Goal: Task Accomplishment & Management: Use online tool/utility

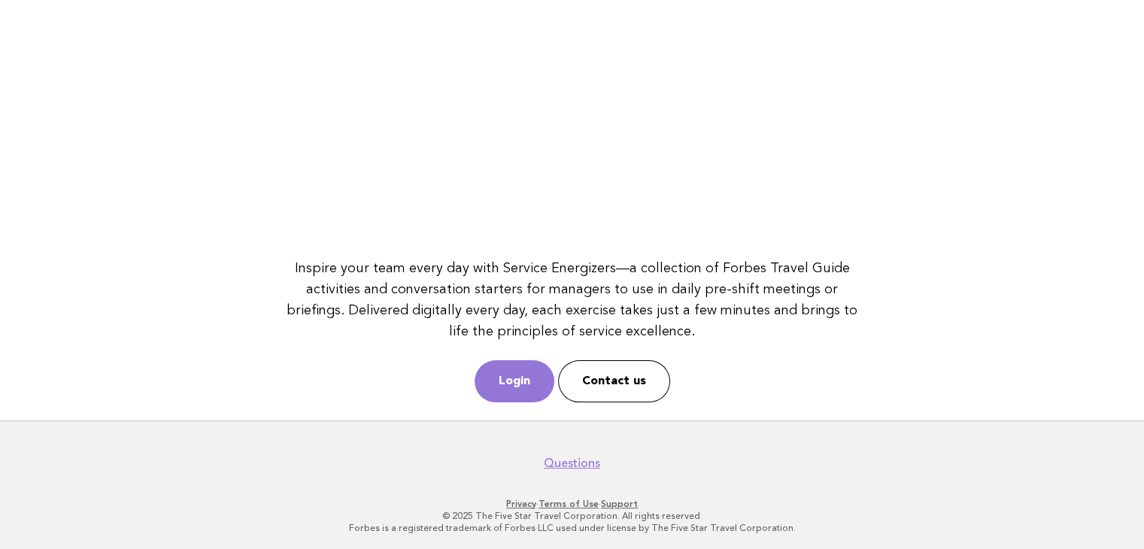
scroll to position [194, 0]
click at [509, 367] on link "Login" at bounding box center [515, 380] width 80 height 42
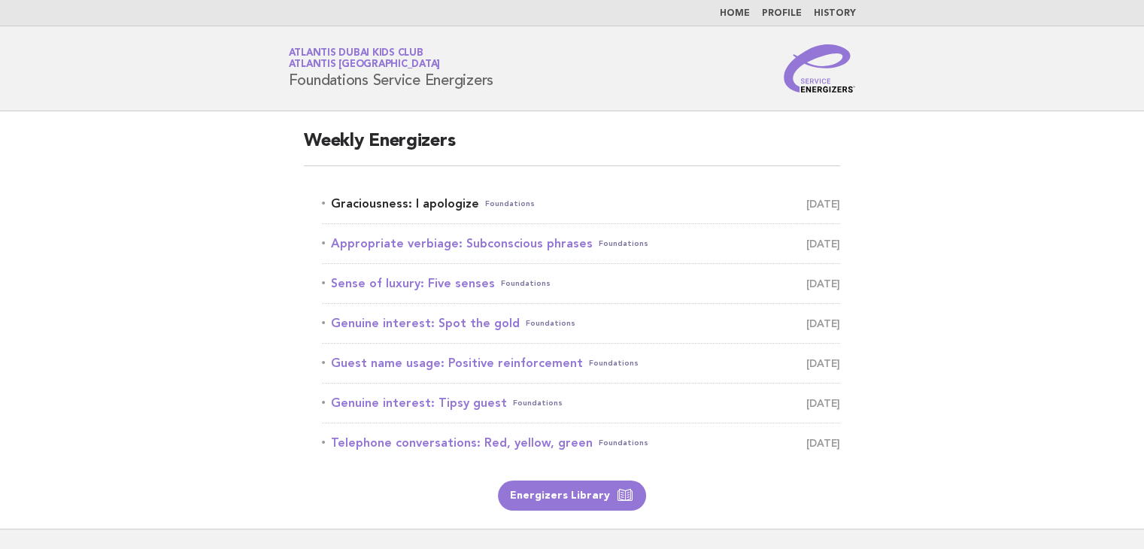
click at [424, 205] on link "Graciousness: I apologize Foundations September 9" at bounding box center [581, 203] width 518 height 21
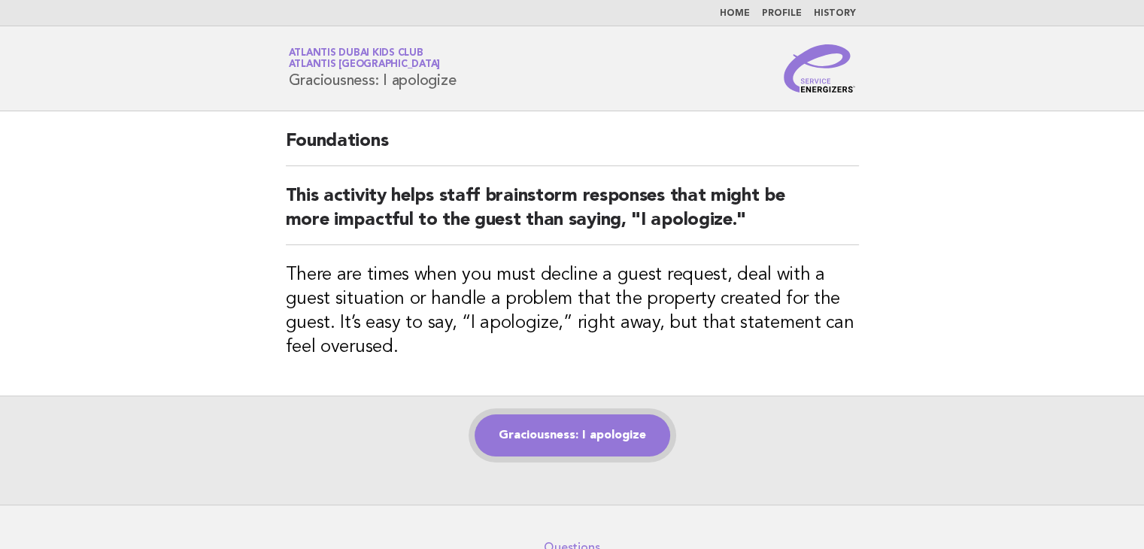
click at [526, 418] on link "Graciousness: I apologize" at bounding box center [573, 436] width 196 height 42
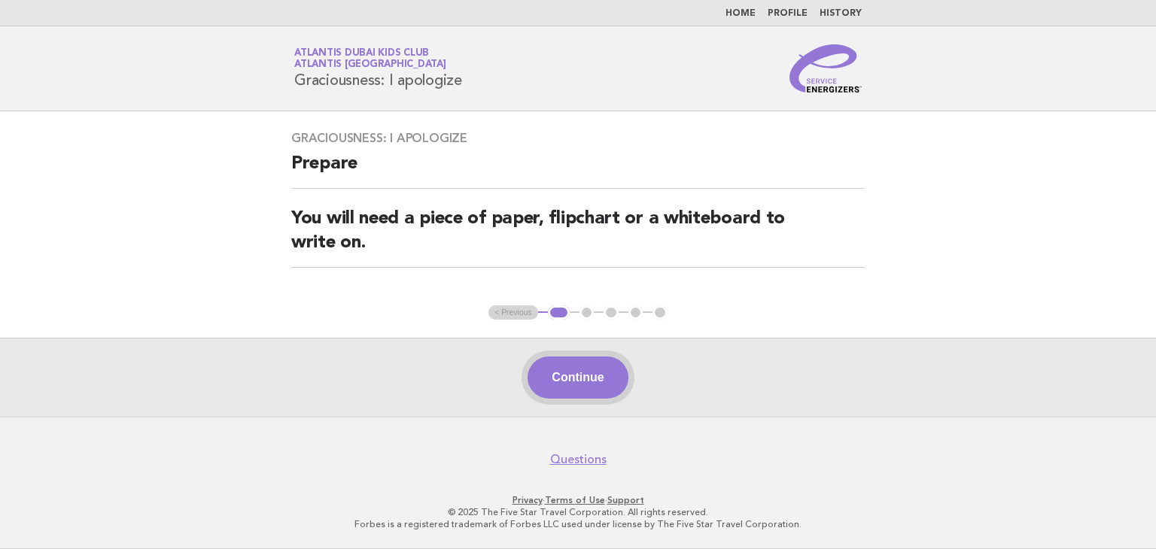
click at [573, 394] on button "Continue" at bounding box center [577, 378] width 100 height 42
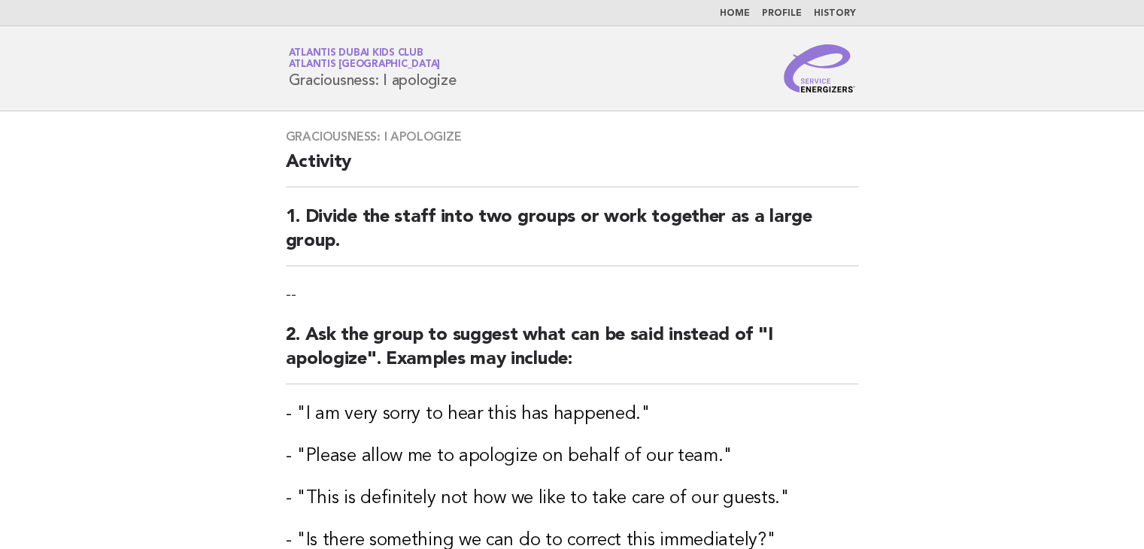
click at [667, 297] on p "--" at bounding box center [572, 294] width 573 height 21
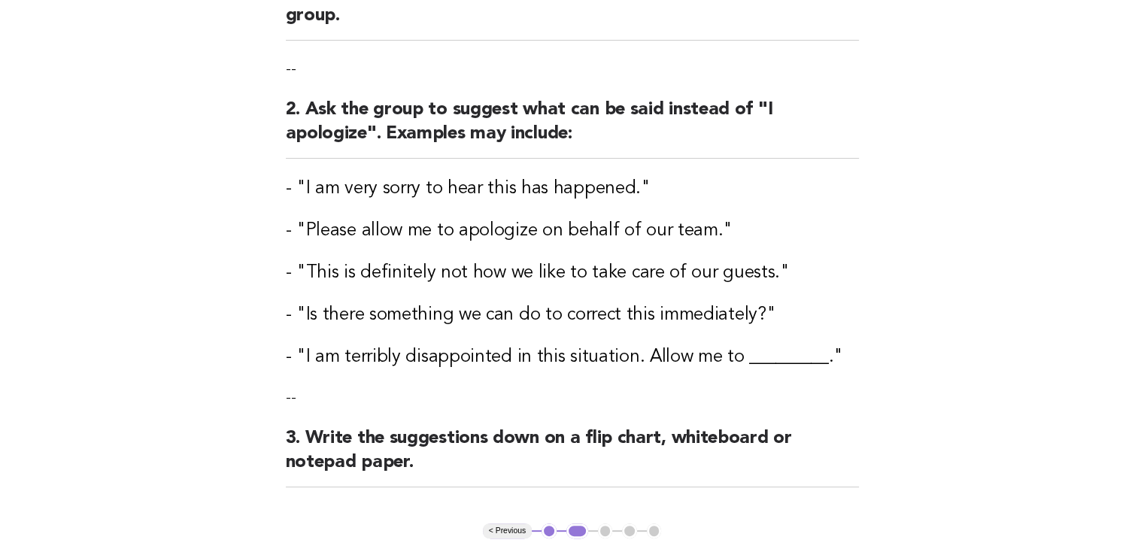
scroll to position [442, 0]
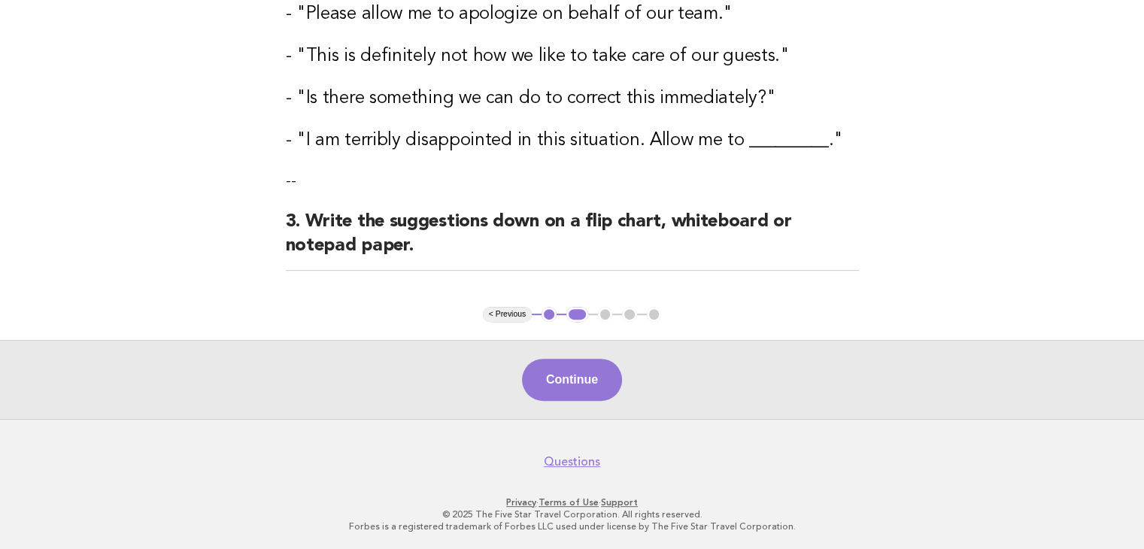
drag, startPoint x: 608, startPoint y: 377, endPoint x: 619, endPoint y: 373, distance: 11.9
click at [608, 377] on button "Continue" at bounding box center [572, 380] width 100 height 42
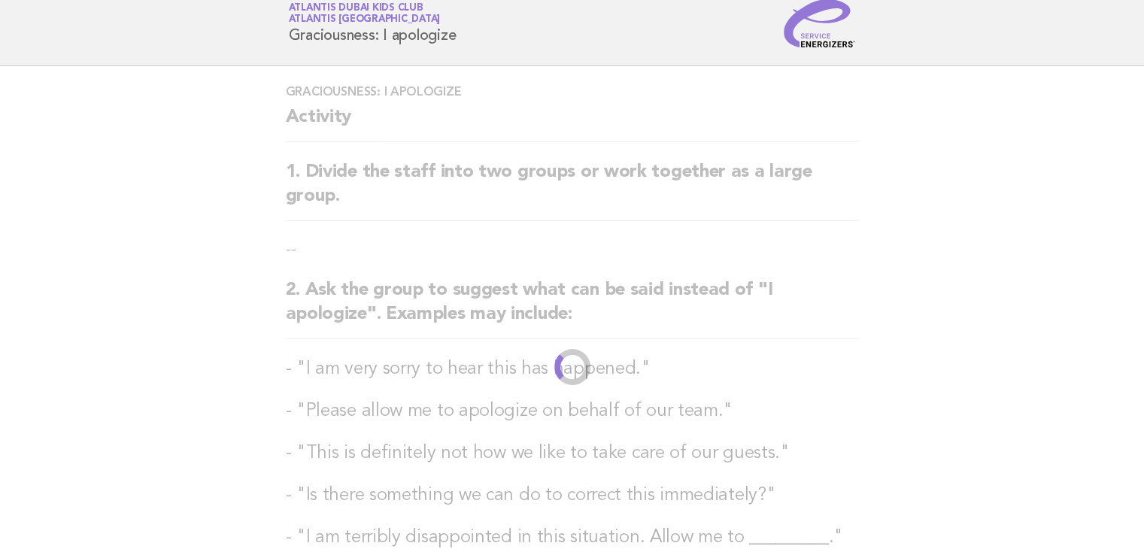
scroll to position [0, 0]
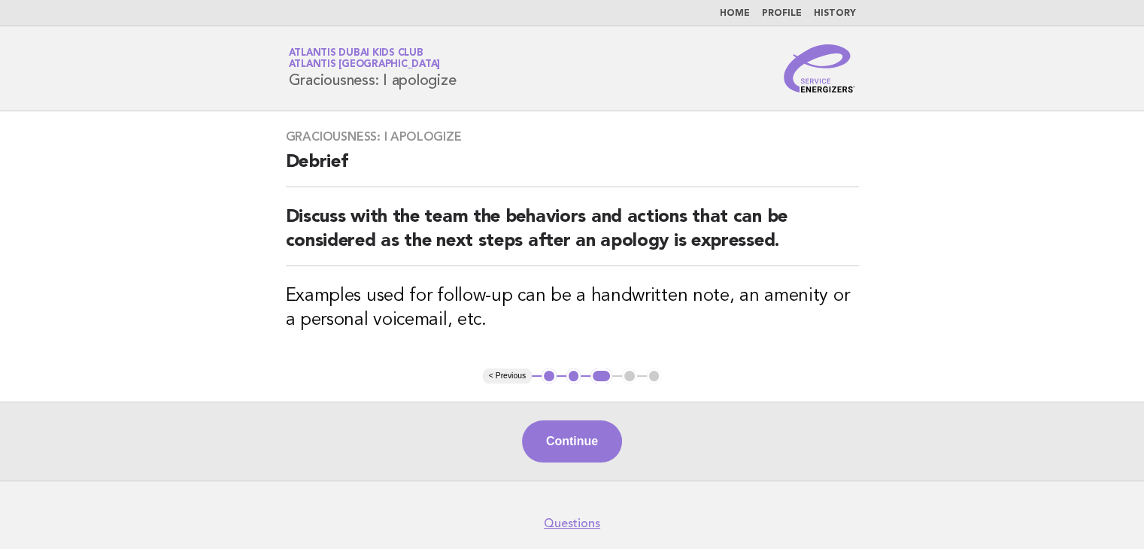
click at [588, 440] on button "Continue" at bounding box center [572, 442] width 100 height 42
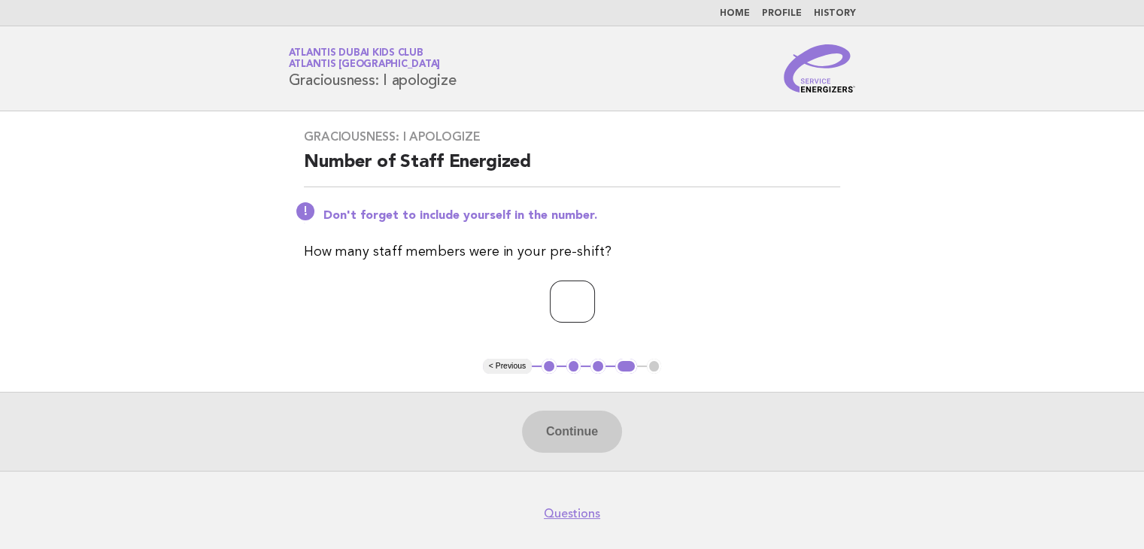
click at [550, 300] on input "number" at bounding box center [572, 302] width 45 height 42
type input "*"
click at [572, 428] on button "Continue" at bounding box center [572, 432] width 100 height 42
